Goal: Information Seeking & Learning: Learn about a topic

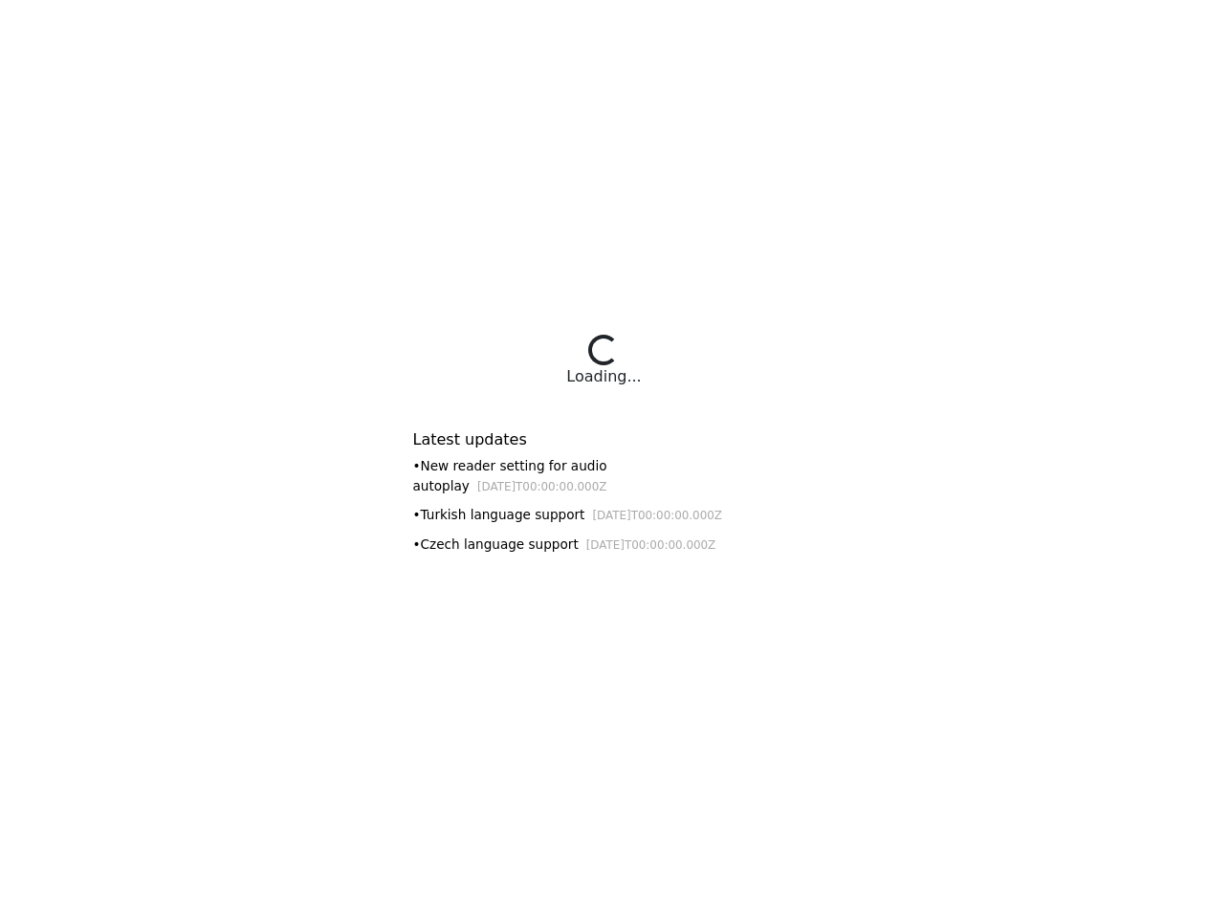
select select "**********"
